Goal: Information Seeking & Learning: Learn about a topic

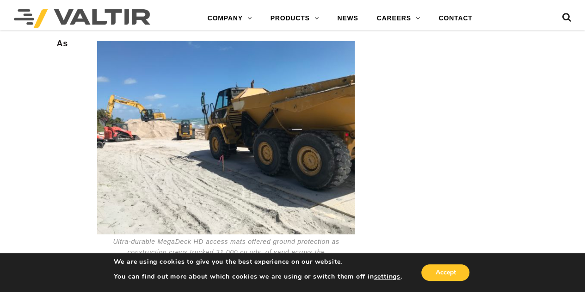
scroll to position [284, 0]
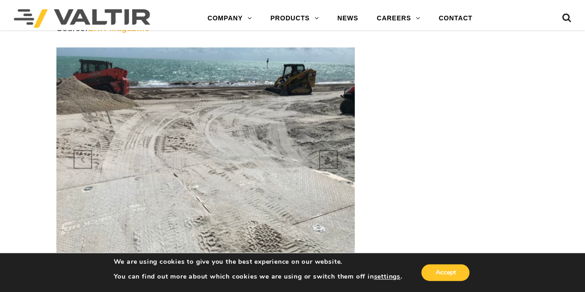
scroll to position [859, 0]
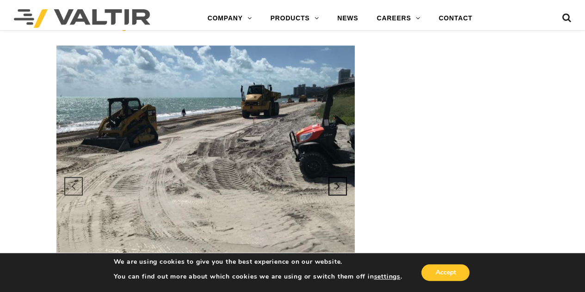
click at [336, 173] on link "Next" at bounding box center [337, 185] width 25 height 25
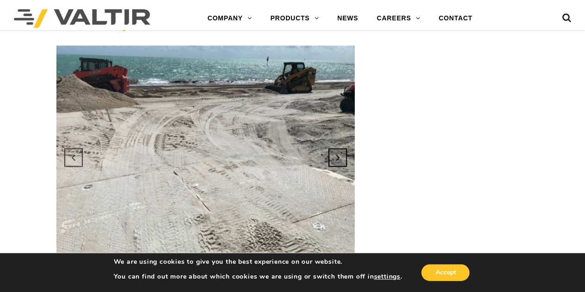
click at [338, 145] on link "Next" at bounding box center [337, 157] width 25 height 25
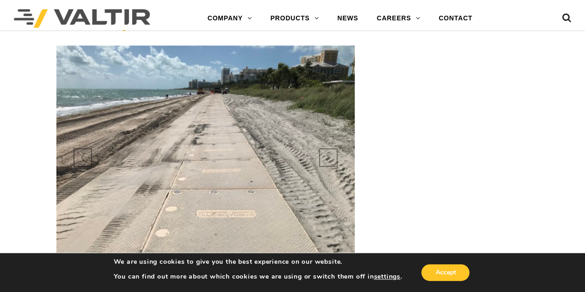
click at [72, 145] on link "Previous" at bounding box center [73, 157] width 25 height 25
